Goal: Task Accomplishment & Management: Manage account settings

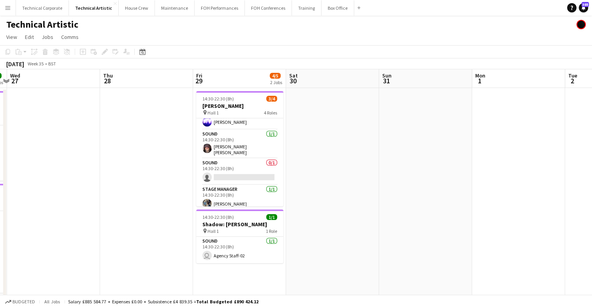
scroll to position [18, 0]
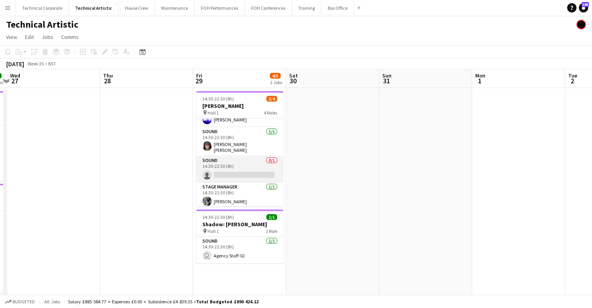
click at [224, 173] on app-card-role "Sound 0/1 14:30-22:30 (8h) single-neutral-actions" at bounding box center [239, 169] width 87 height 26
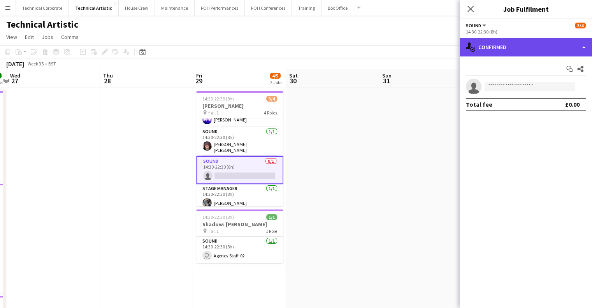
click at [513, 49] on div "single-neutral-actions-check-2 Confirmed" at bounding box center [526, 47] width 132 height 19
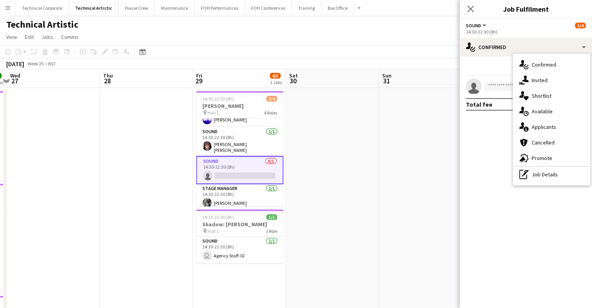
click at [542, 116] on div "single-neutral-actions-upload Available" at bounding box center [551, 112] width 77 height 16
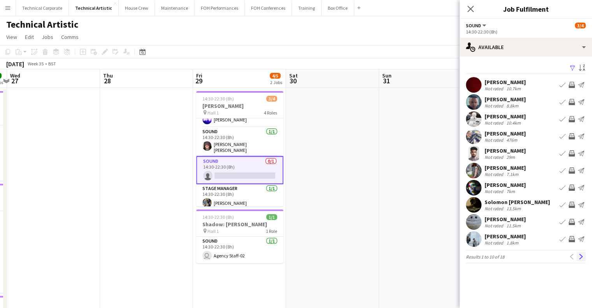
click at [580, 255] on app-icon "Next" at bounding box center [581, 256] width 5 height 5
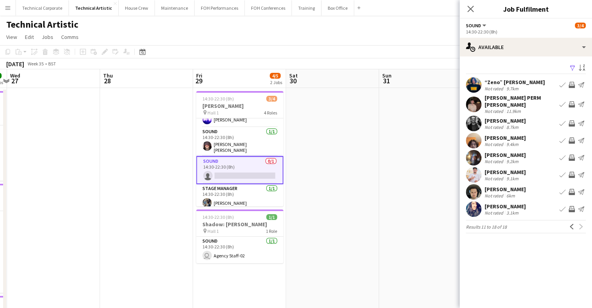
click at [571, 173] on app-icon "Invite crew" at bounding box center [572, 175] width 6 height 6
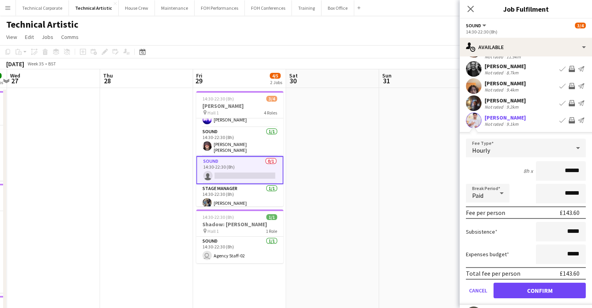
scroll to position [106, 0]
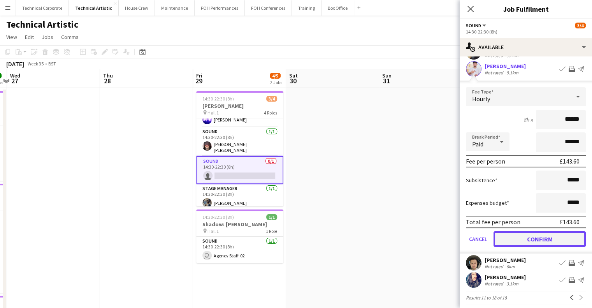
click at [556, 236] on button "Confirm" at bounding box center [540, 239] width 92 height 16
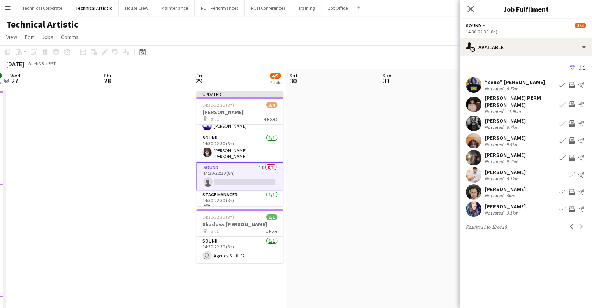
scroll to position [0, 0]
click at [571, 190] on app-icon "Invite crew" at bounding box center [572, 192] width 6 height 6
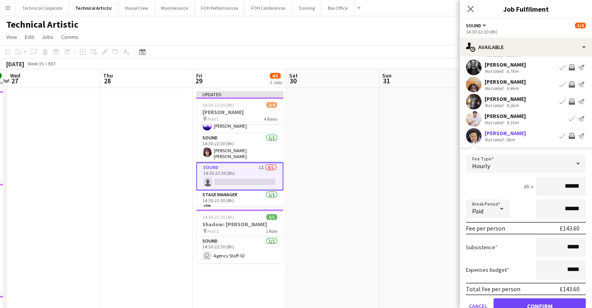
scroll to position [78, 0]
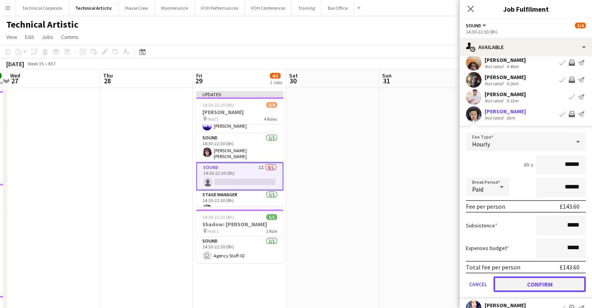
click at [542, 276] on button "Confirm" at bounding box center [540, 284] width 92 height 16
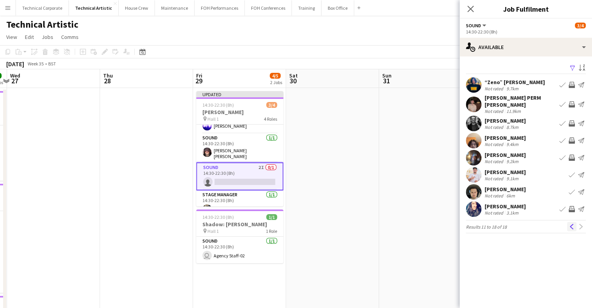
click at [572, 224] on app-icon "Previous" at bounding box center [571, 226] width 5 height 5
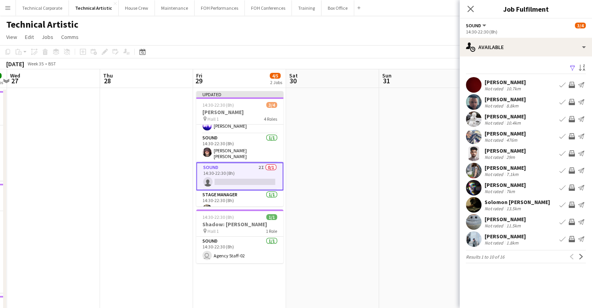
click at [410, 168] on app-date-cell at bounding box center [425, 229] width 93 height 282
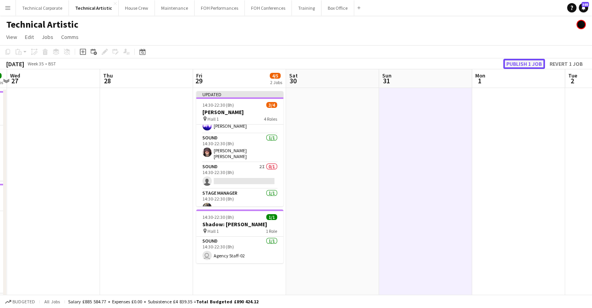
click at [522, 66] on button "Publish 1 job" at bounding box center [525, 64] width 42 height 10
